Goal: Check status: Check status

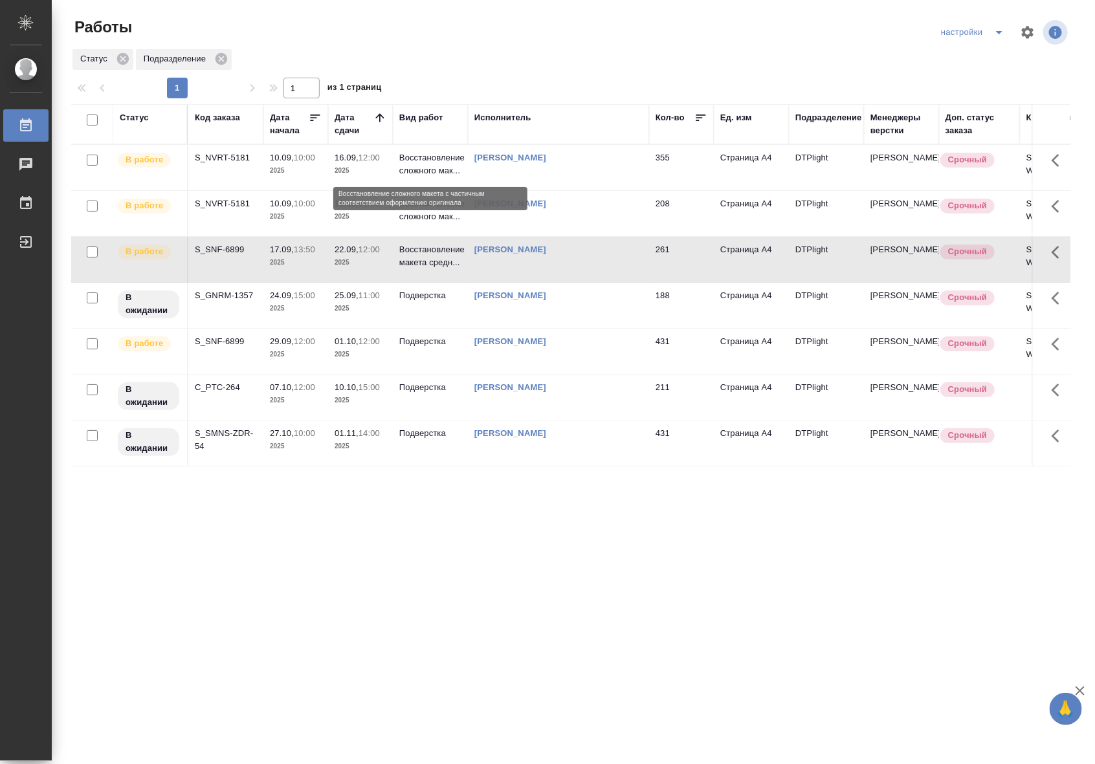
click at [425, 165] on p "Восстановление сложного мак..." at bounding box center [430, 164] width 62 height 26
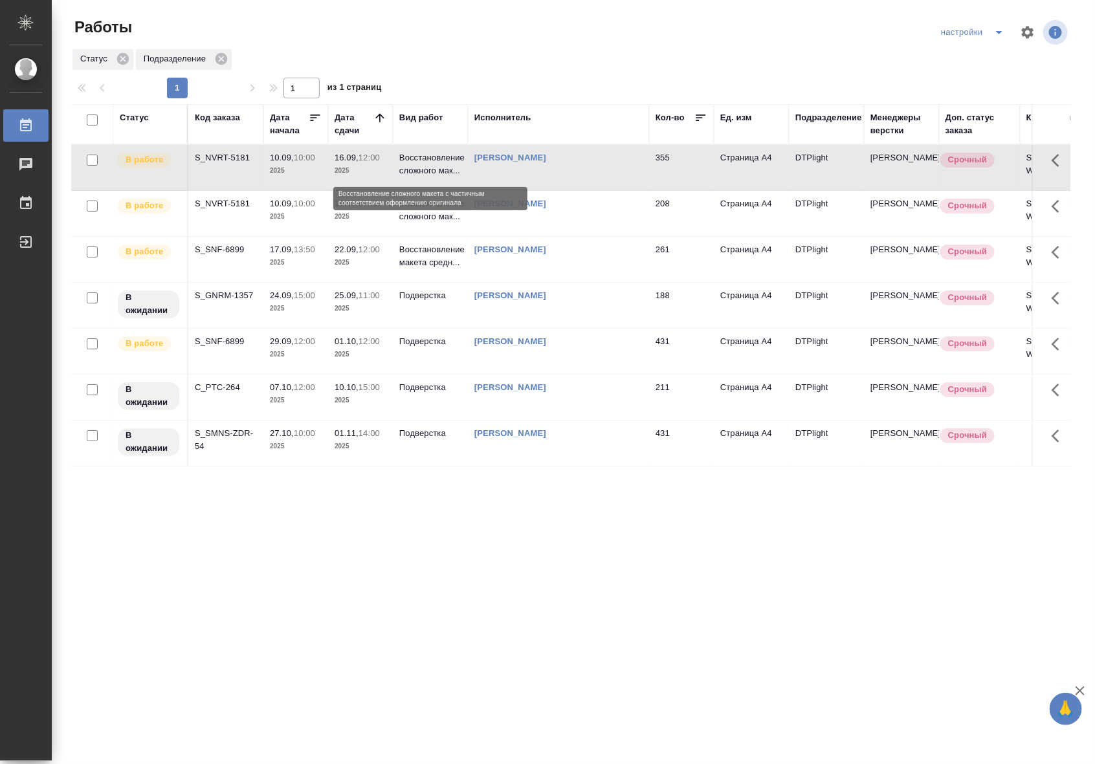
click at [425, 165] on p "Восстановление сложного мак..." at bounding box center [430, 164] width 62 height 26
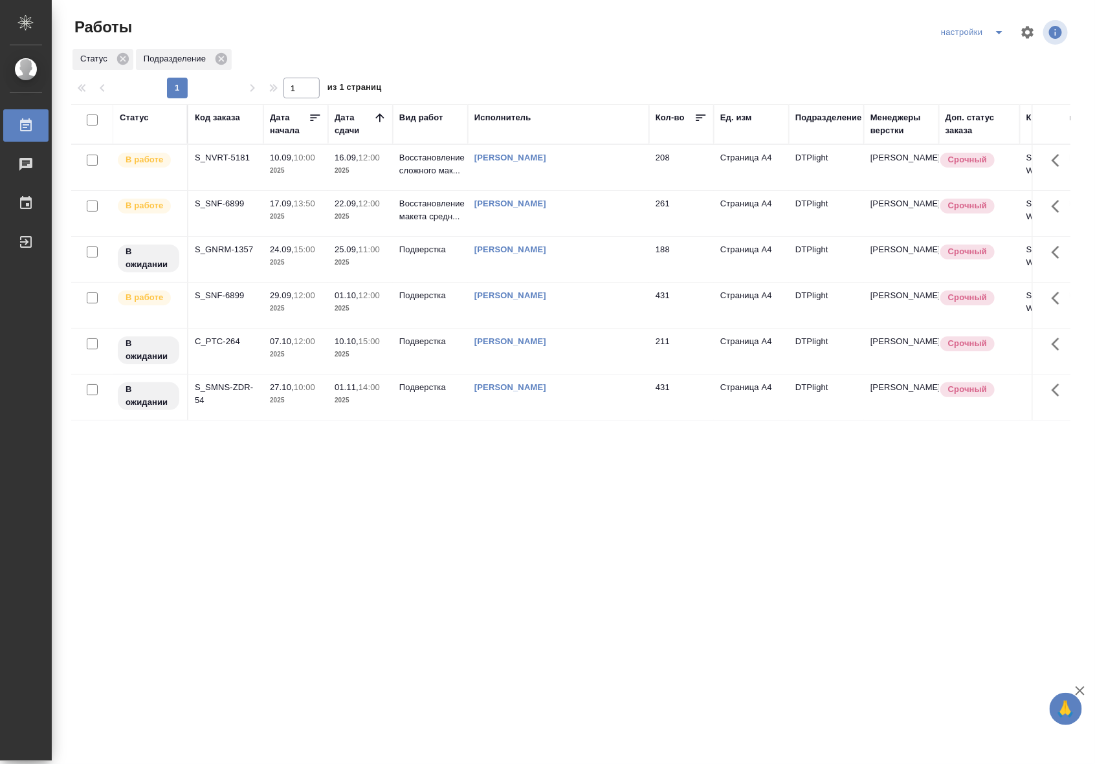
click at [667, 429] on div "Статус Код заказа Дата начала Дата сдачи Вид работ Исполнитель Кол-во Ед. изм П…" at bounding box center [570, 337] width 999 height 466
click at [422, 395] on td "Подверстка" at bounding box center [430, 397] width 75 height 45
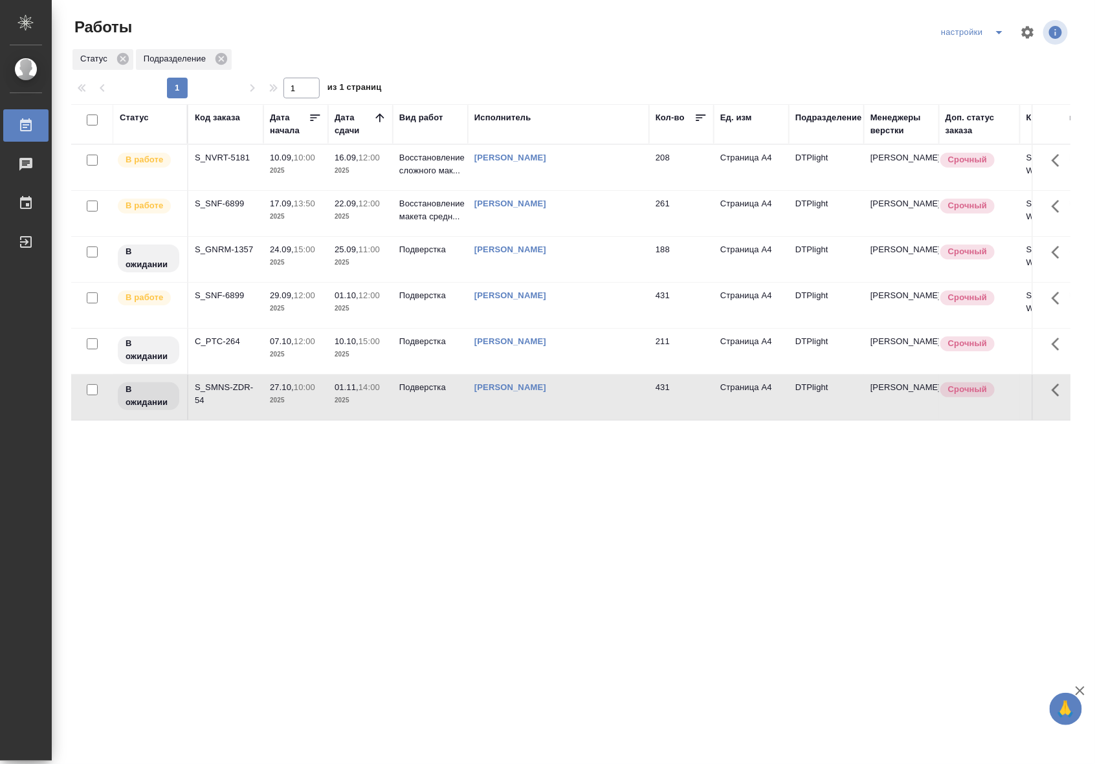
click at [422, 395] on td "Подверстка" at bounding box center [430, 397] width 75 height 45
click at [452, 307] on td "Подверстка" at bounding box center [430, 305] width 75 height 45
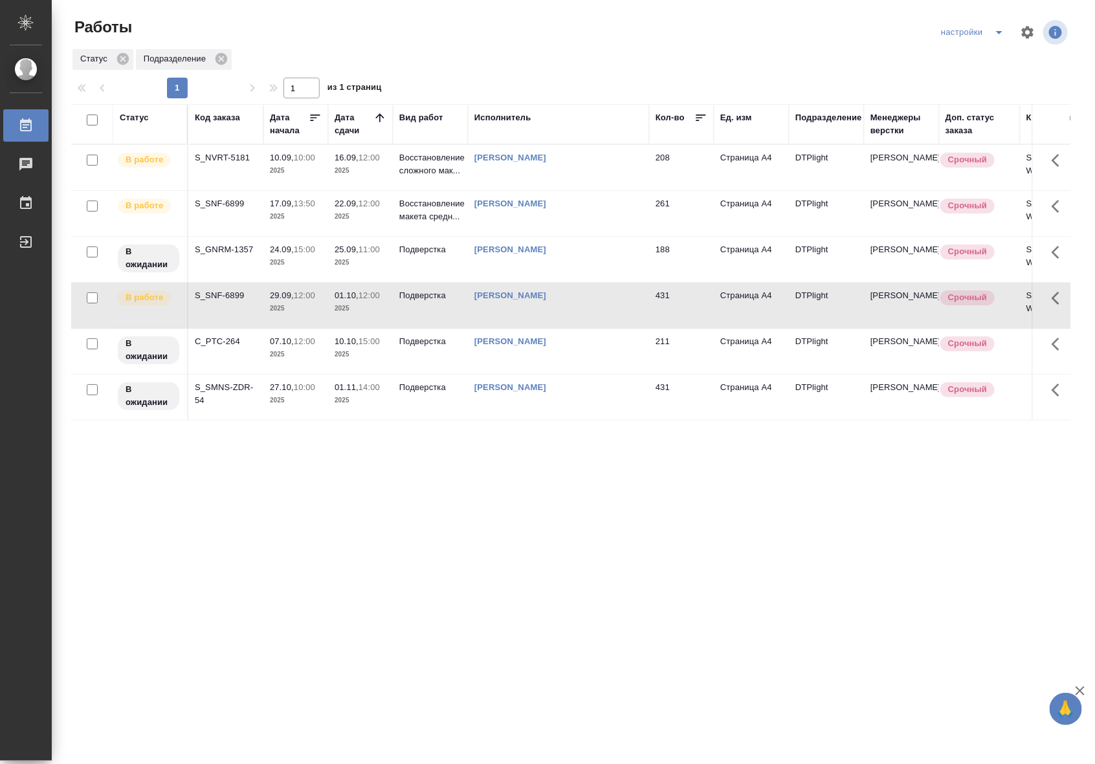
click at [452, 307] on td "Подверстка" at bounding box center [430, 305] width 75 height 45
click at [505, 430] on div "Статус Код заказа Дата начала Дата сдачи Вид работ Исполнитель Кол-во Ед. изм П…" at bounding box center [570, 337] width 999 height 466
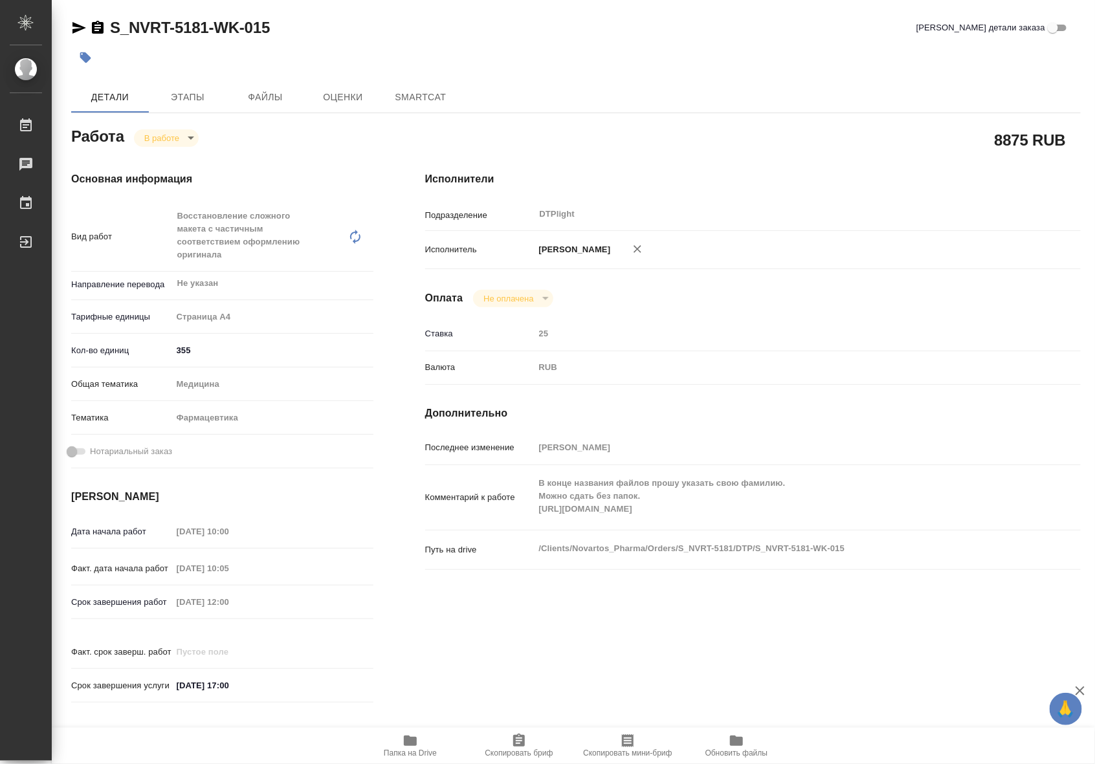
type textarea "x"
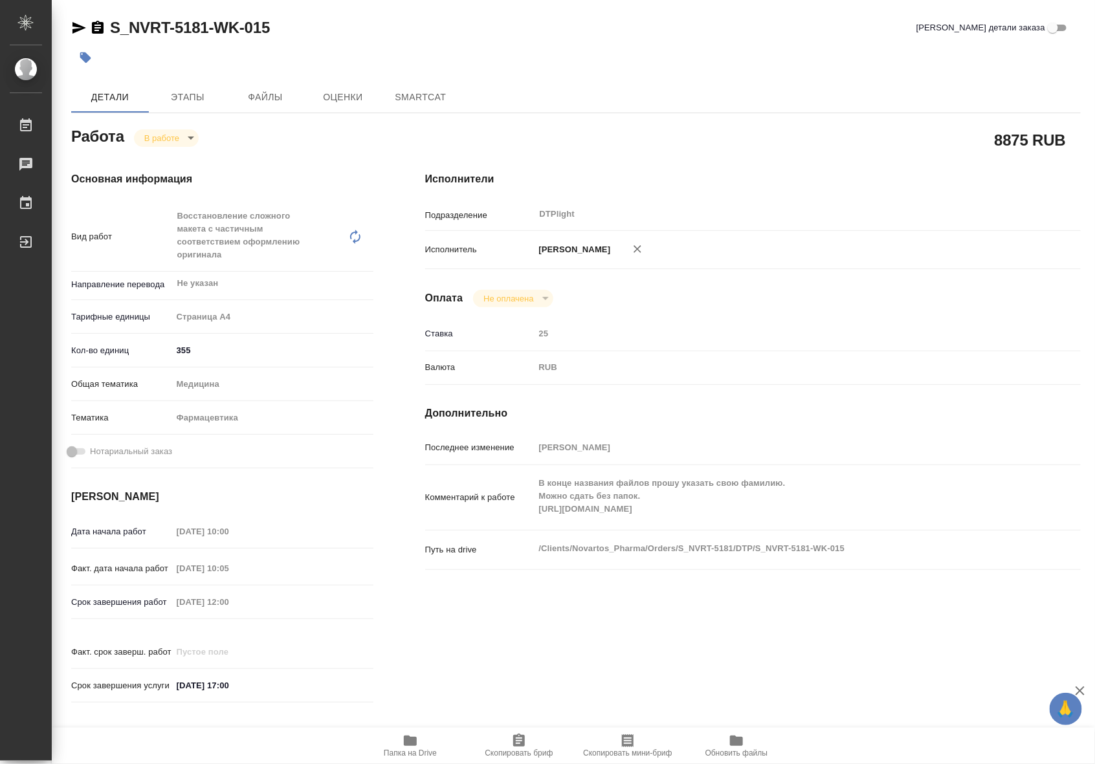
type textarea "x"
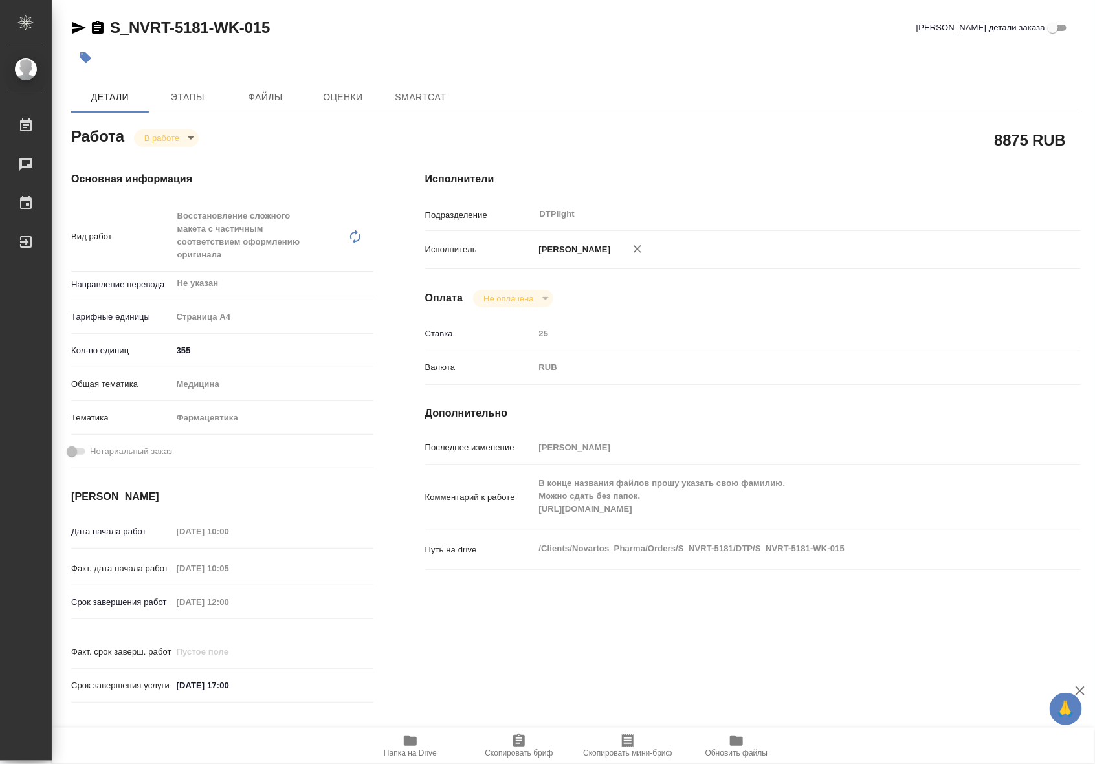
type textarea "x"
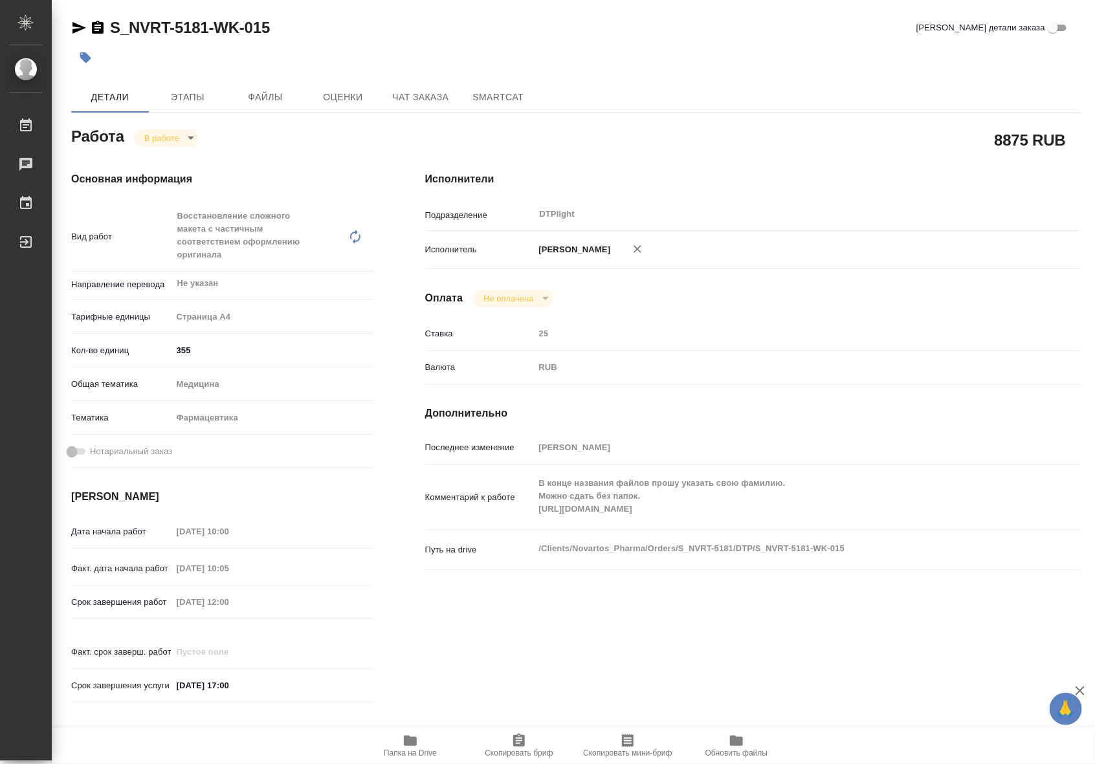
type textarea "x"
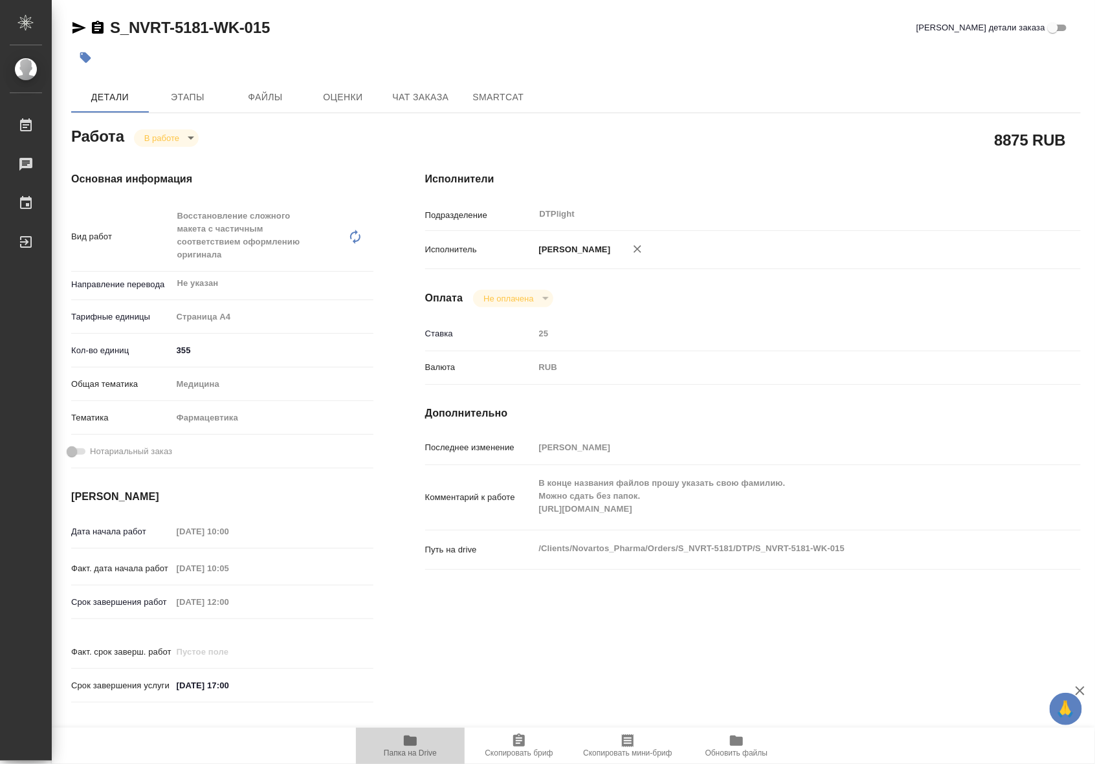
click at [401, 746] on span "Папка на Drive" at bounding box center [410, 745] width 93 height 25
type textarea "x"
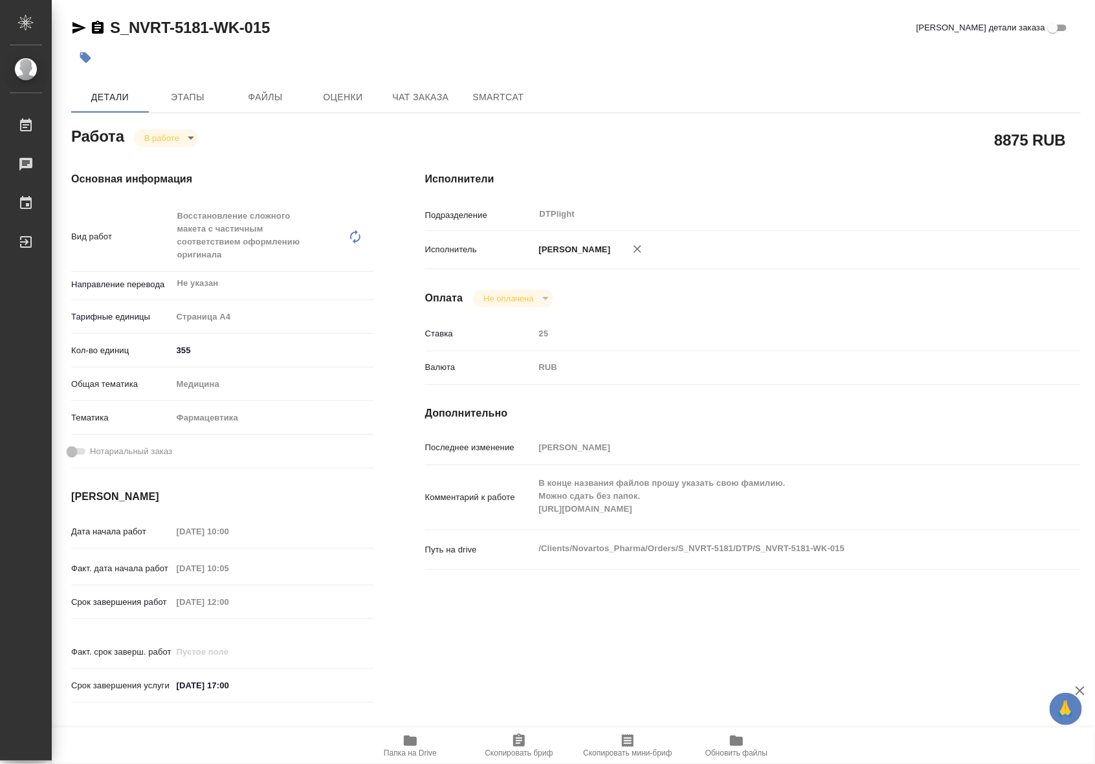
type textarea "x"
click at [183, 133] on body "🙏 .cls-1 fill:#fff; AWATERA Riianova Anna Работы 0 Чаты График Выйти S_NVRT-518…" at bounding box center [547, 382] width 1095 height 764
click at [175, 157] on button "Выполнен" at bounding box center [167, 160] width 47 height 14
type textarea "x"
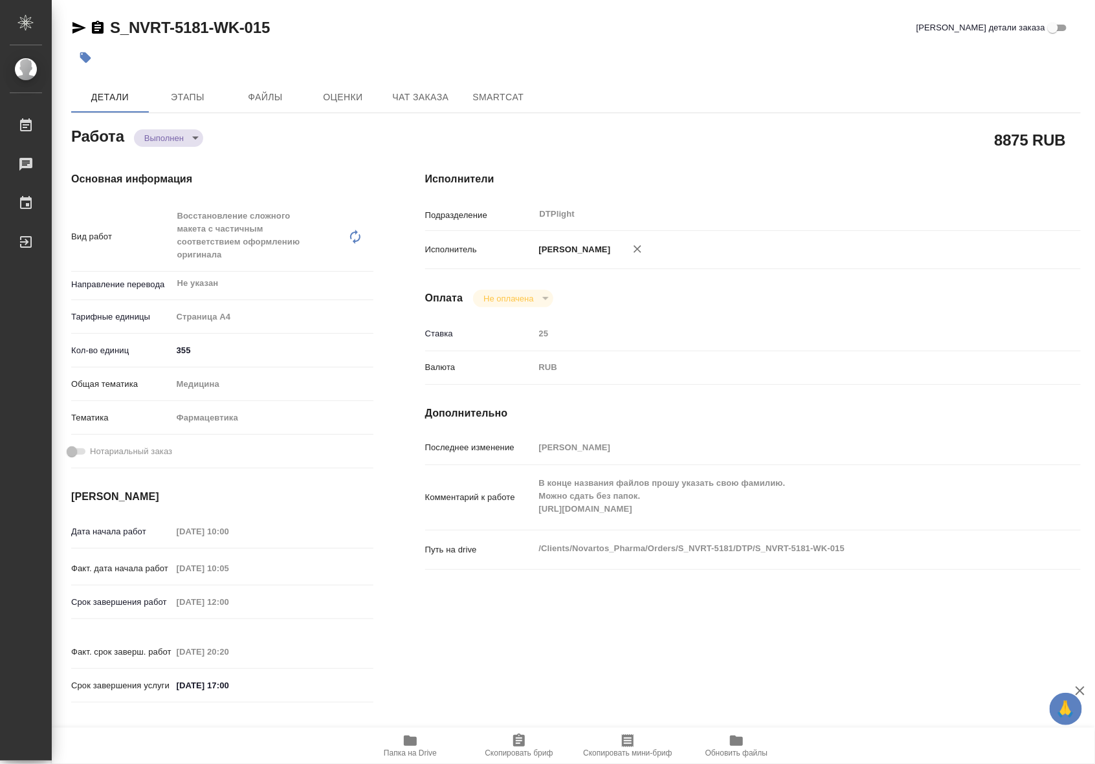
type textarea "x"
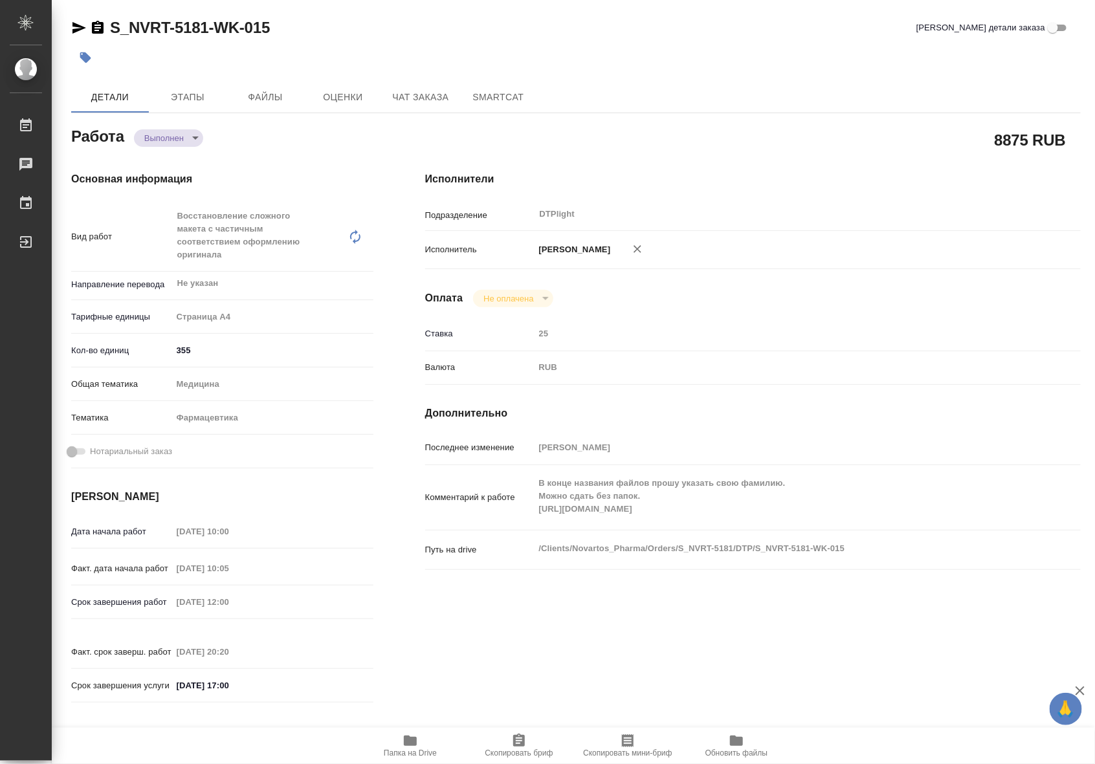
type textarea "x"
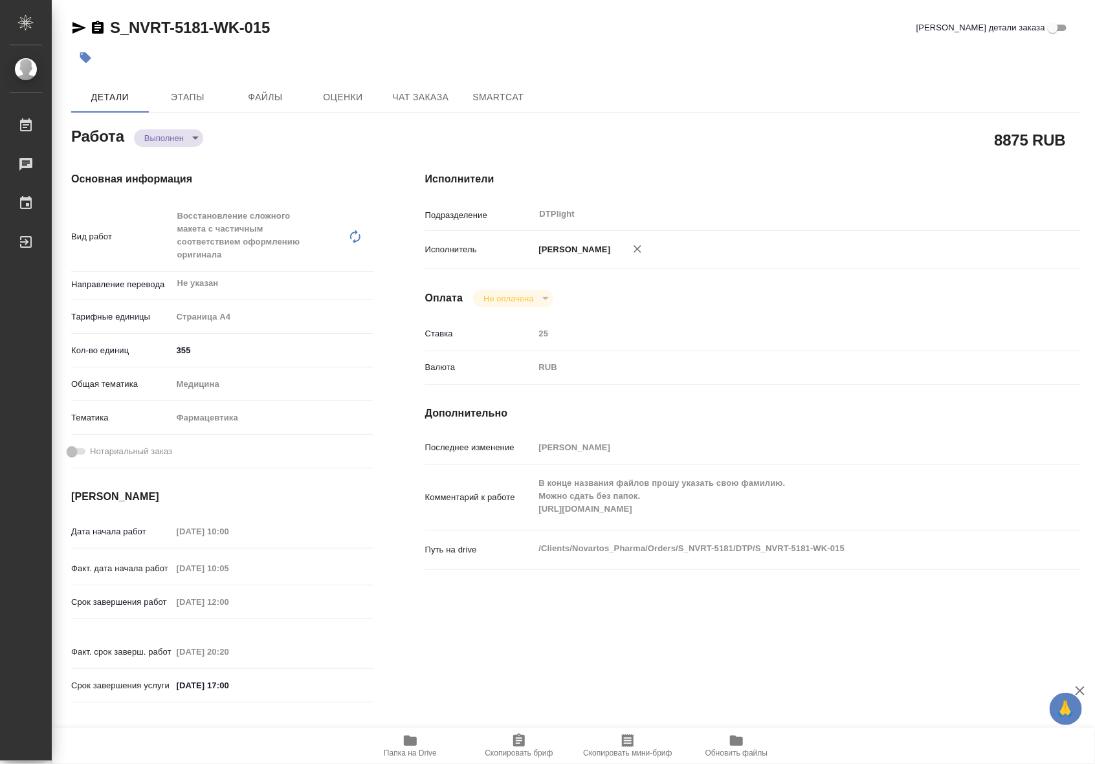
type textarea "x"
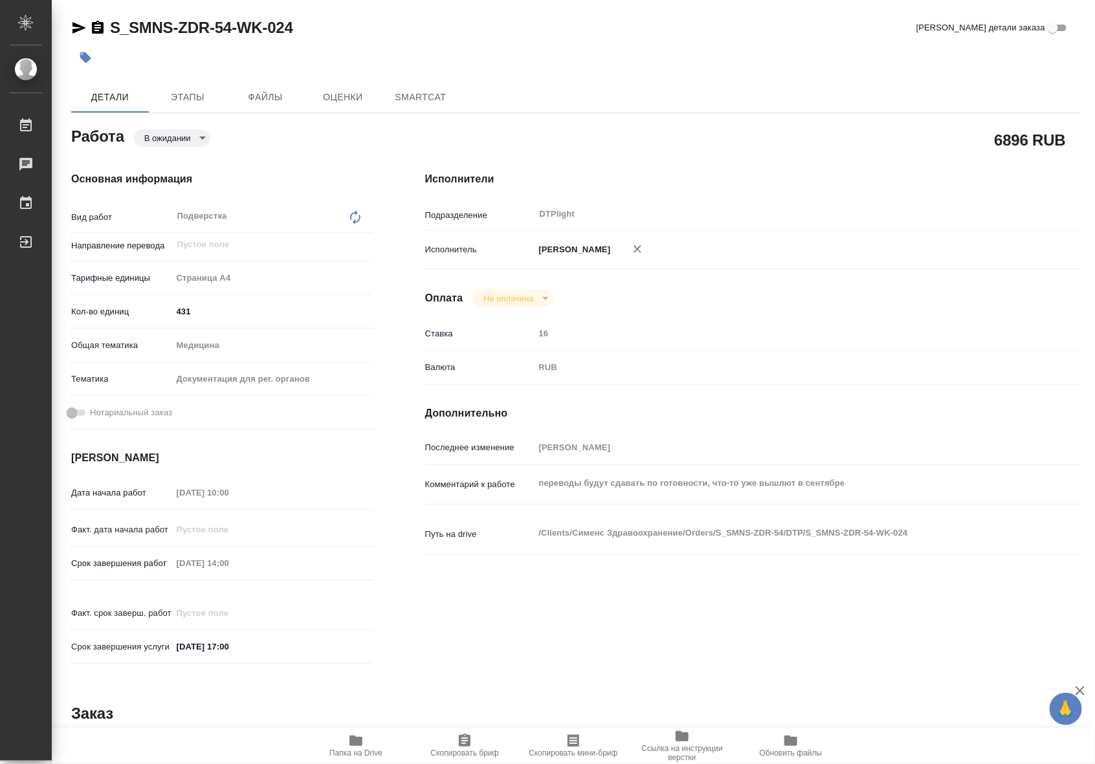
type textarea "x"
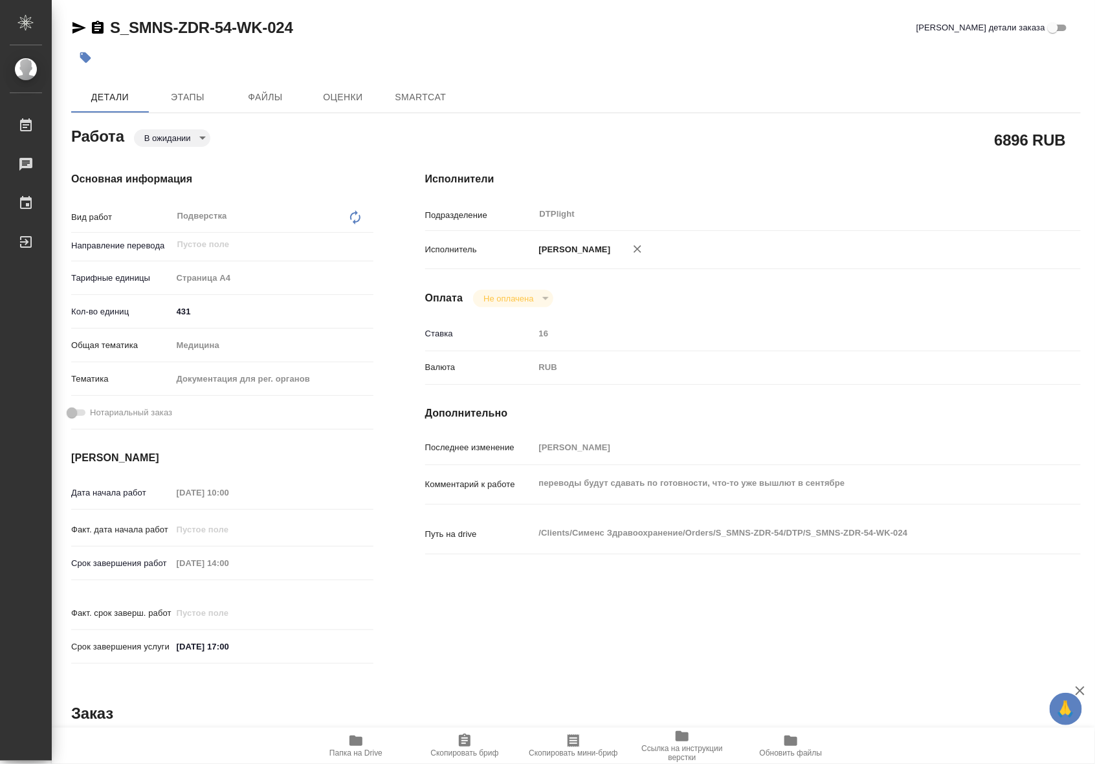
type textarea "x"
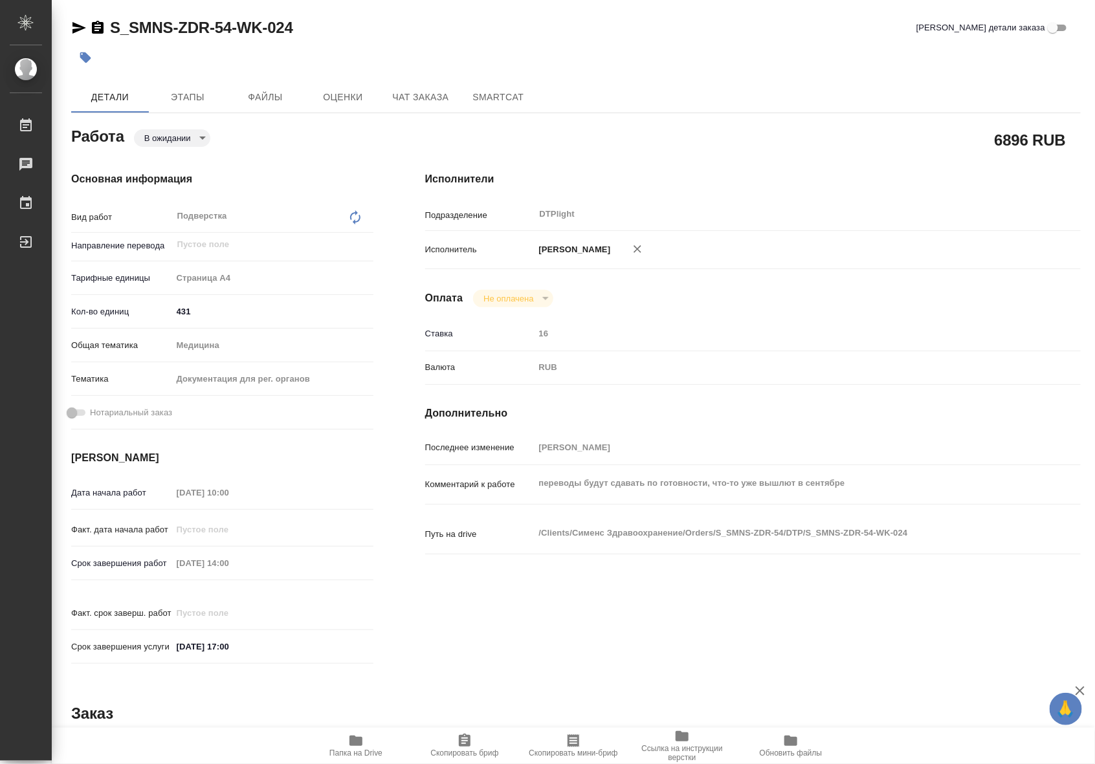
type textarea "x"
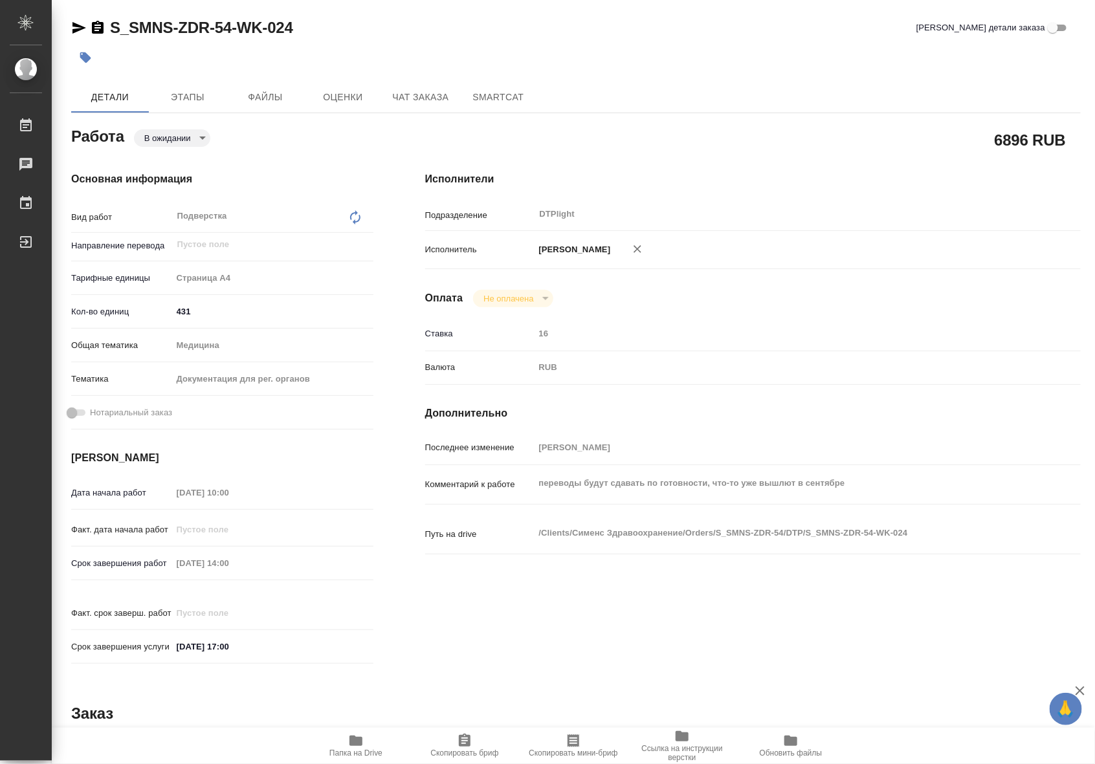
type textarea "x"
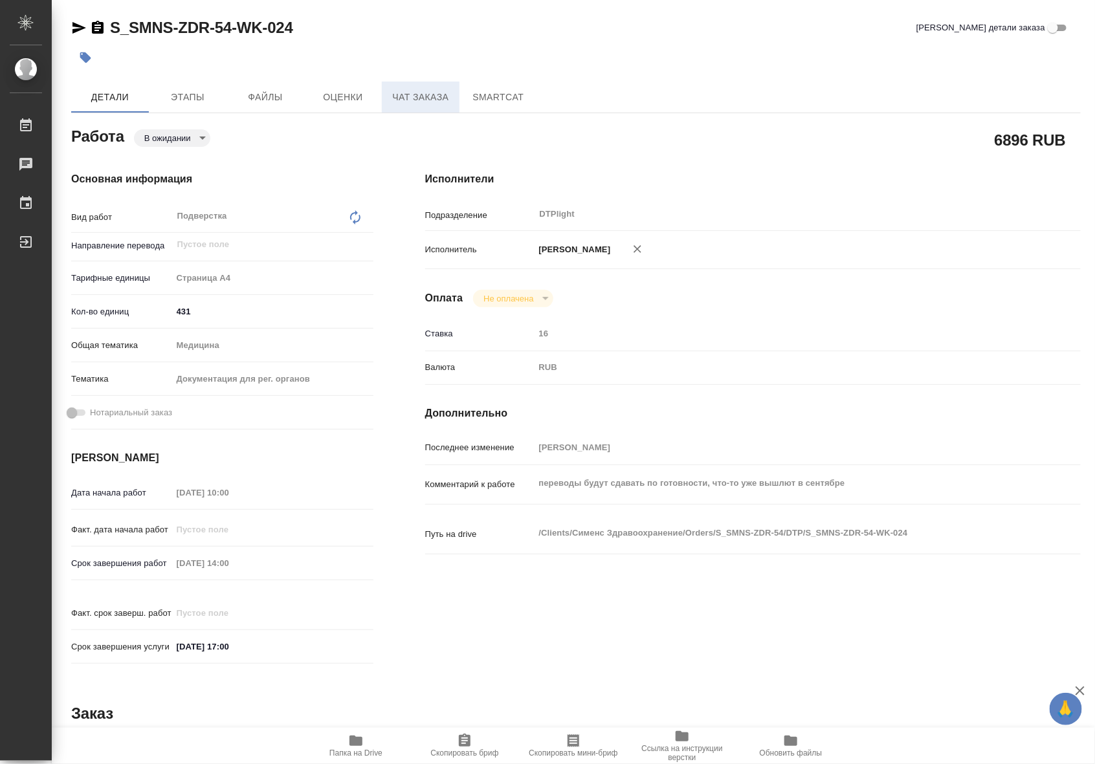
click at [427, 96] on span "Чат заказа" at bounding box center [421, 97] width 62 height 16
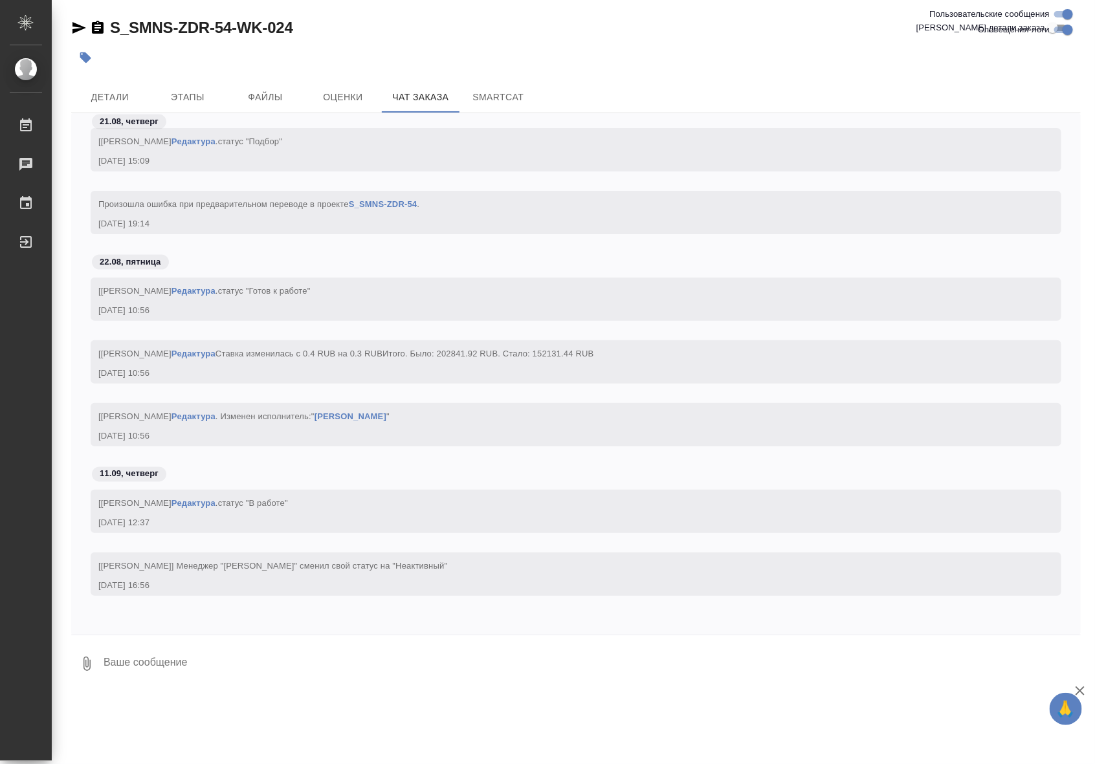
scroll to position [167463, 0]
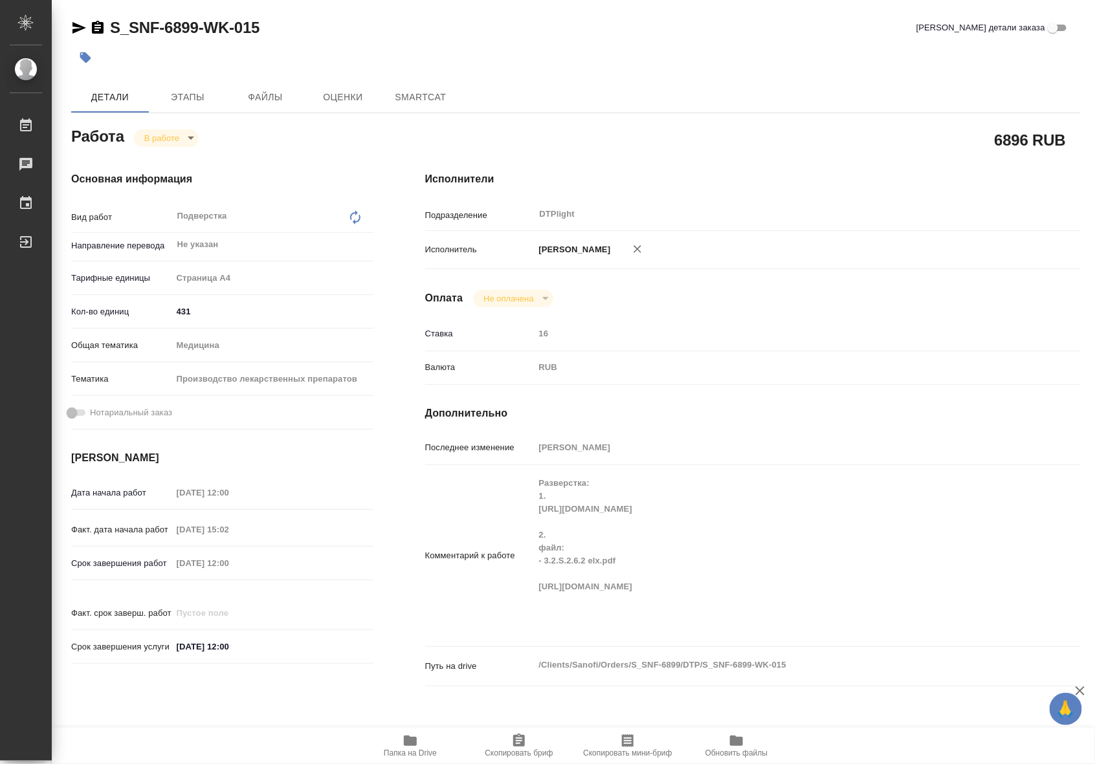
type textarea "x"
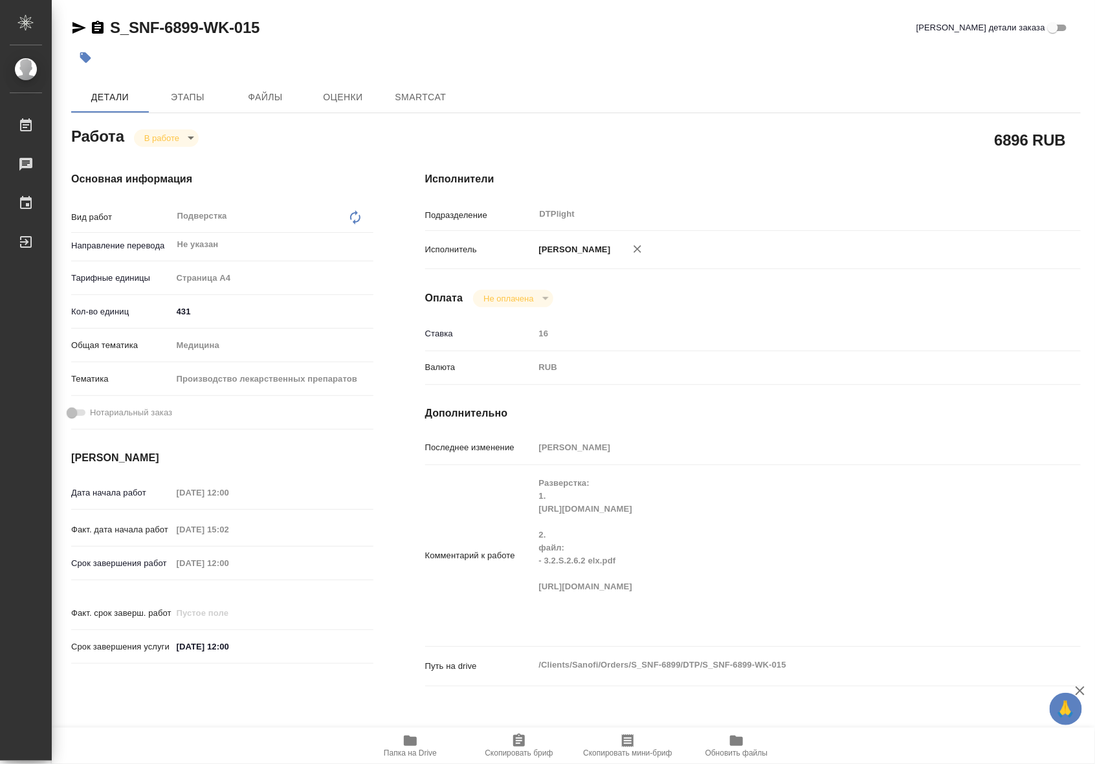
type textarea "x"
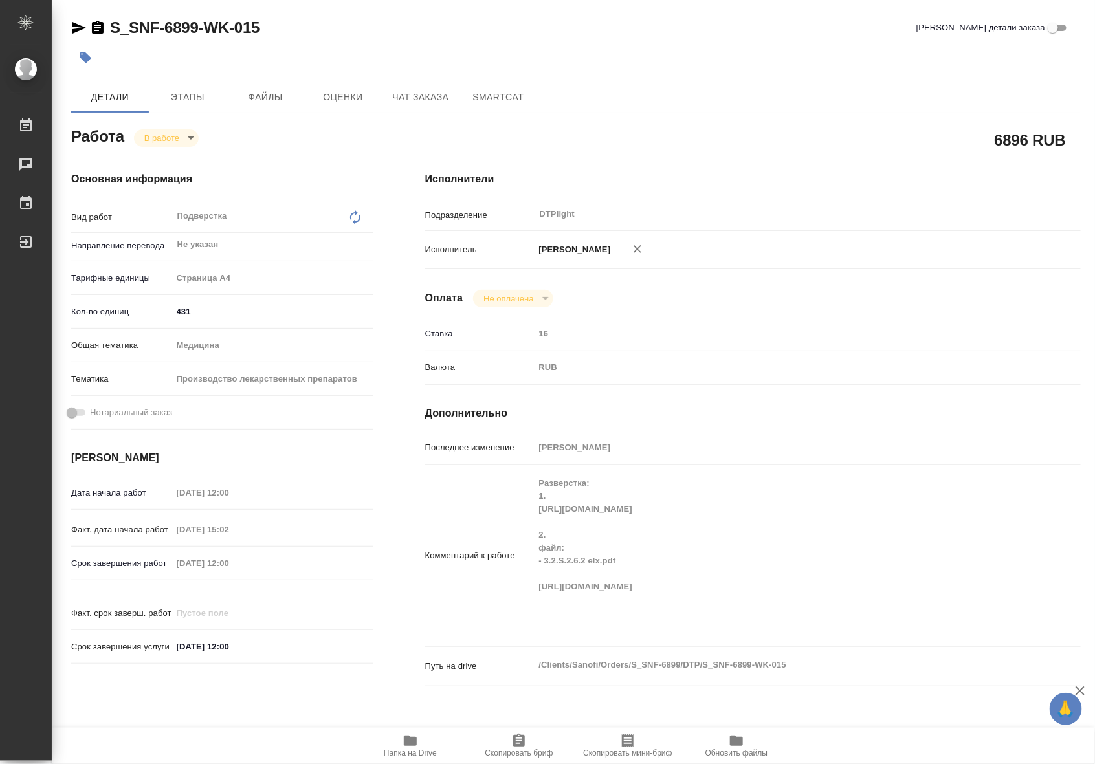
type textarea "x"
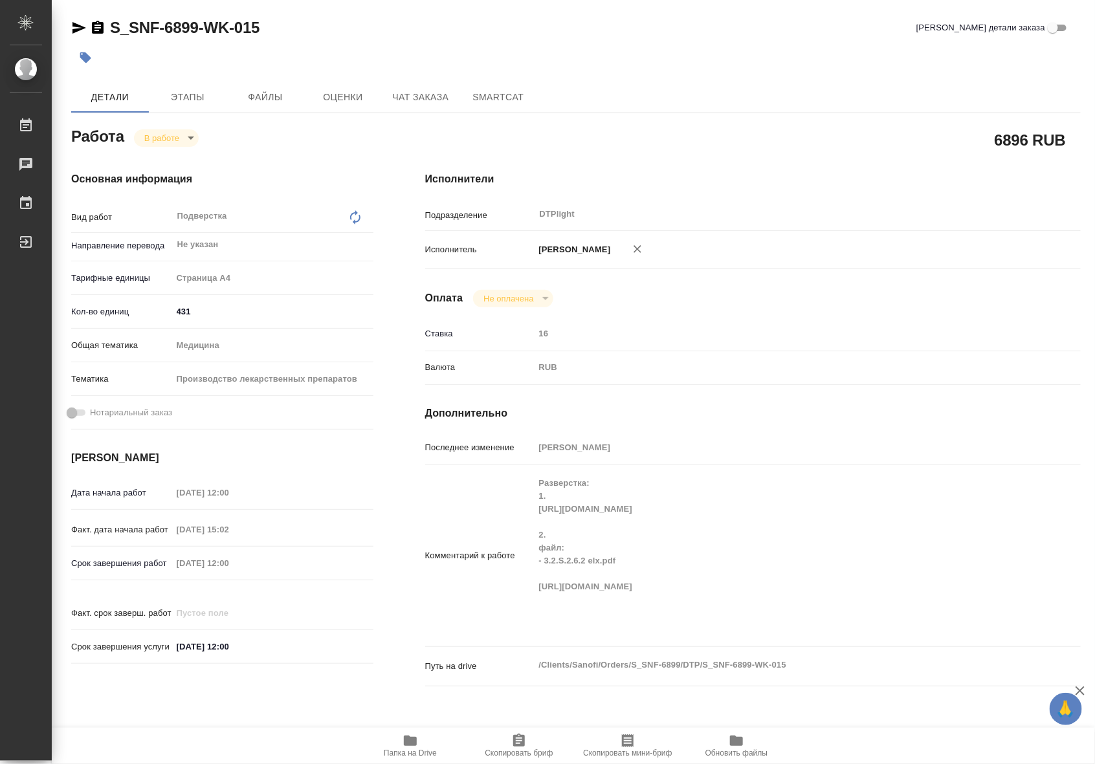
type textarea "x"
